Goal: Task Accomplishment & Management: Manage account settings

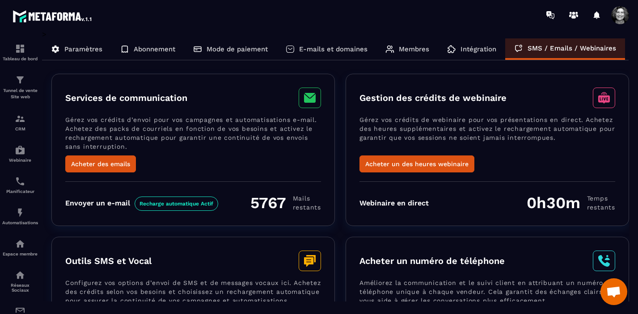
scroll to position [135, 0]
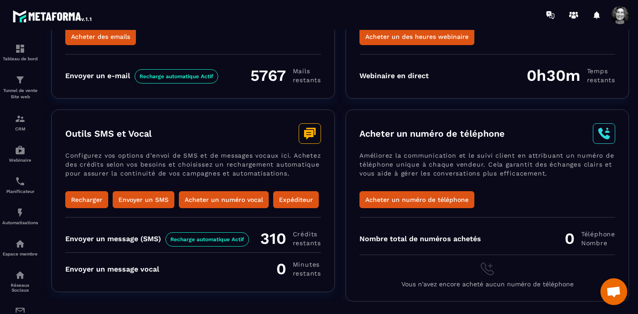
click at [623, 17] on span at bounding box center [620, 15] width 18 height 18
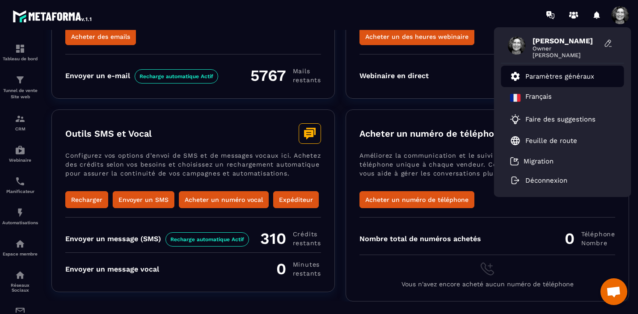
click at [574, 75] on p "Paramètres généraux" at bounding box center [560, 76] width 69 height 8
click at [574, 76] on p "Paramètres généraux" at bounding box center [560, 76] width 69 height 8
click at [551, 73] on p "Paramètres généraux" at bounding box center [560, 76] width 69 height 8
click at [538, 79] on p "Paramètres généraux" at bounding box center [560, 76] width 69 height 8
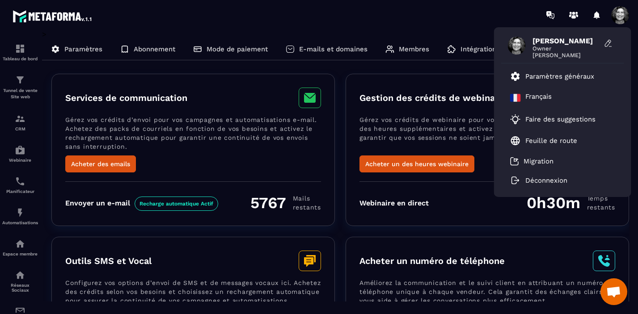
click at [89, 49] on p "Paramètres" at bounding box center [83, 49] width 38 height 8
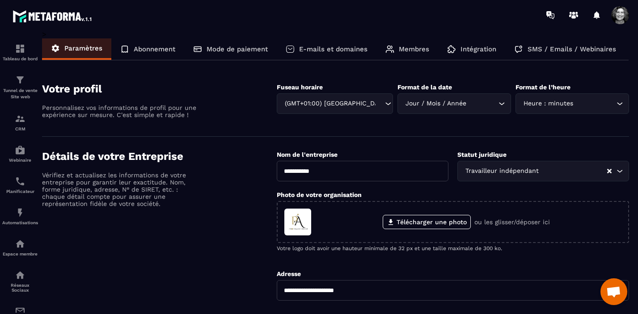
click at [154, 46] on p "Abonnement" at bounding box center [155, 49] width 42 height 8
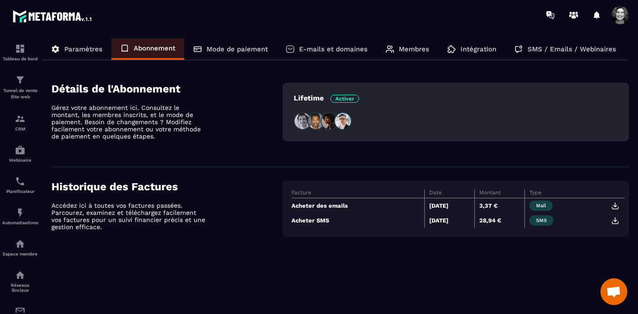
click at [253, 51] on p "Mode de paiement" at bounding box center [237, 49] width 61 height 8
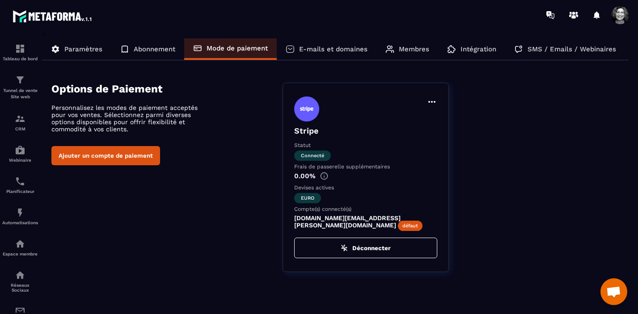
click at [338, 50] on p "E-mails et domaines" at bounding box center [333, 49] width 68 height 8
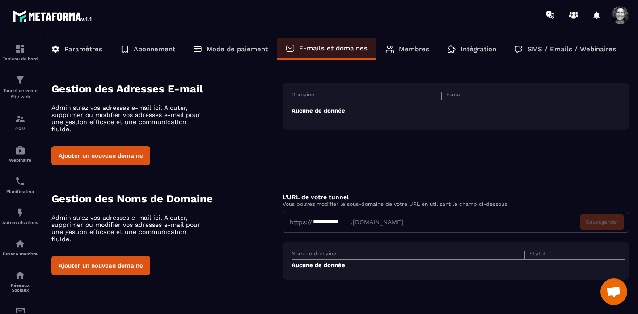
click at [413, 49] on p "Membres" at bounding box center [414, 49] width 30 height 8
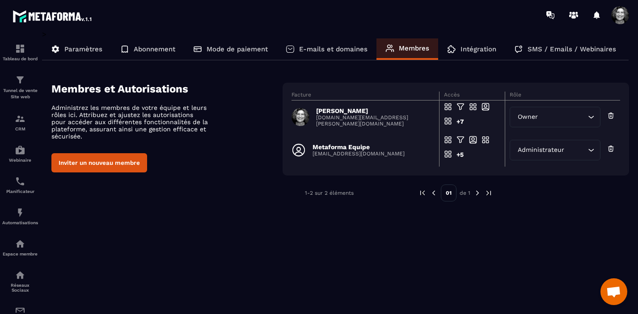
click at [482, 49] on p "Intégration" at bounding box center [479, 49] width 36 height 8
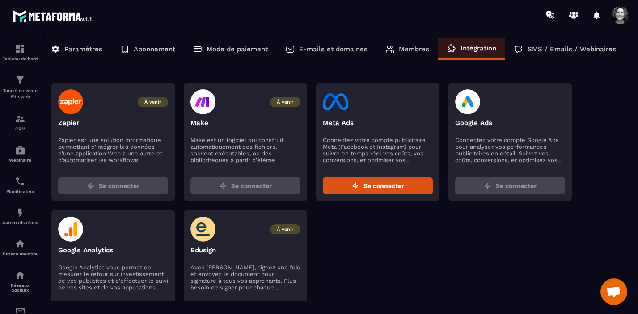
scroll to position [40, 0]
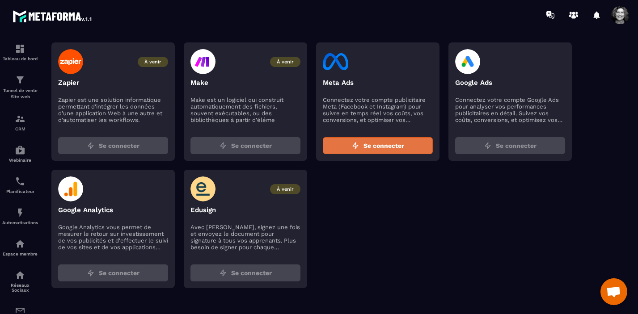
click at [373, 145] on span "Se connecter" at bounding box center [384, 145] width 41 height 9
